Goal: Find specific page/section

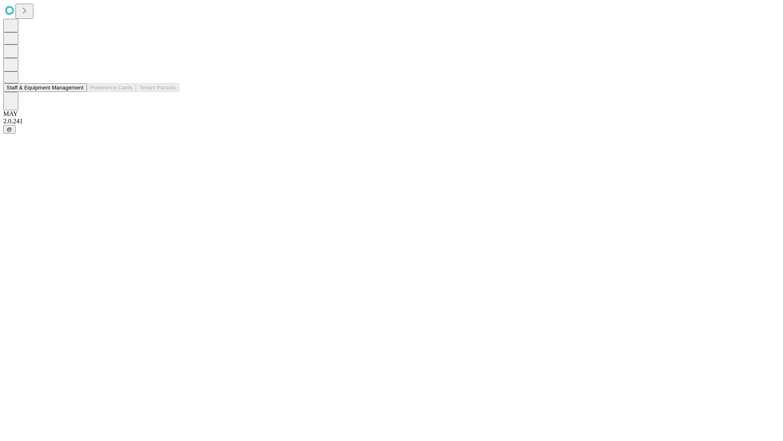
click at [78, 92] on button "Staff & Equipment Management" at bounding box center [45, 87] width 84 height 9
